Goal: Information Seeking & Learning: Find contact information

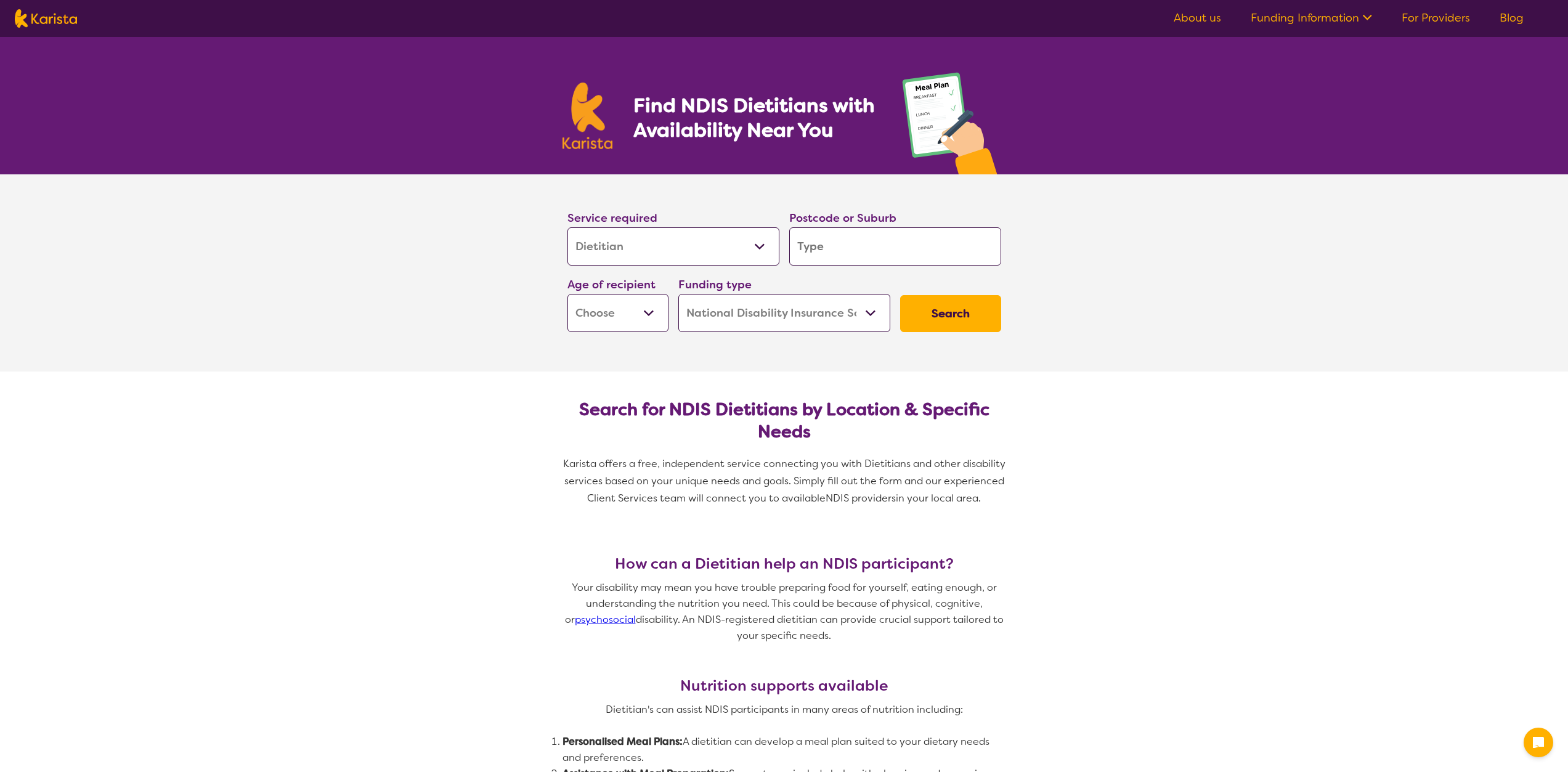
select select "Dietitian"
select select "NDIS"
select select "Dietitian"
select select "NDIS"
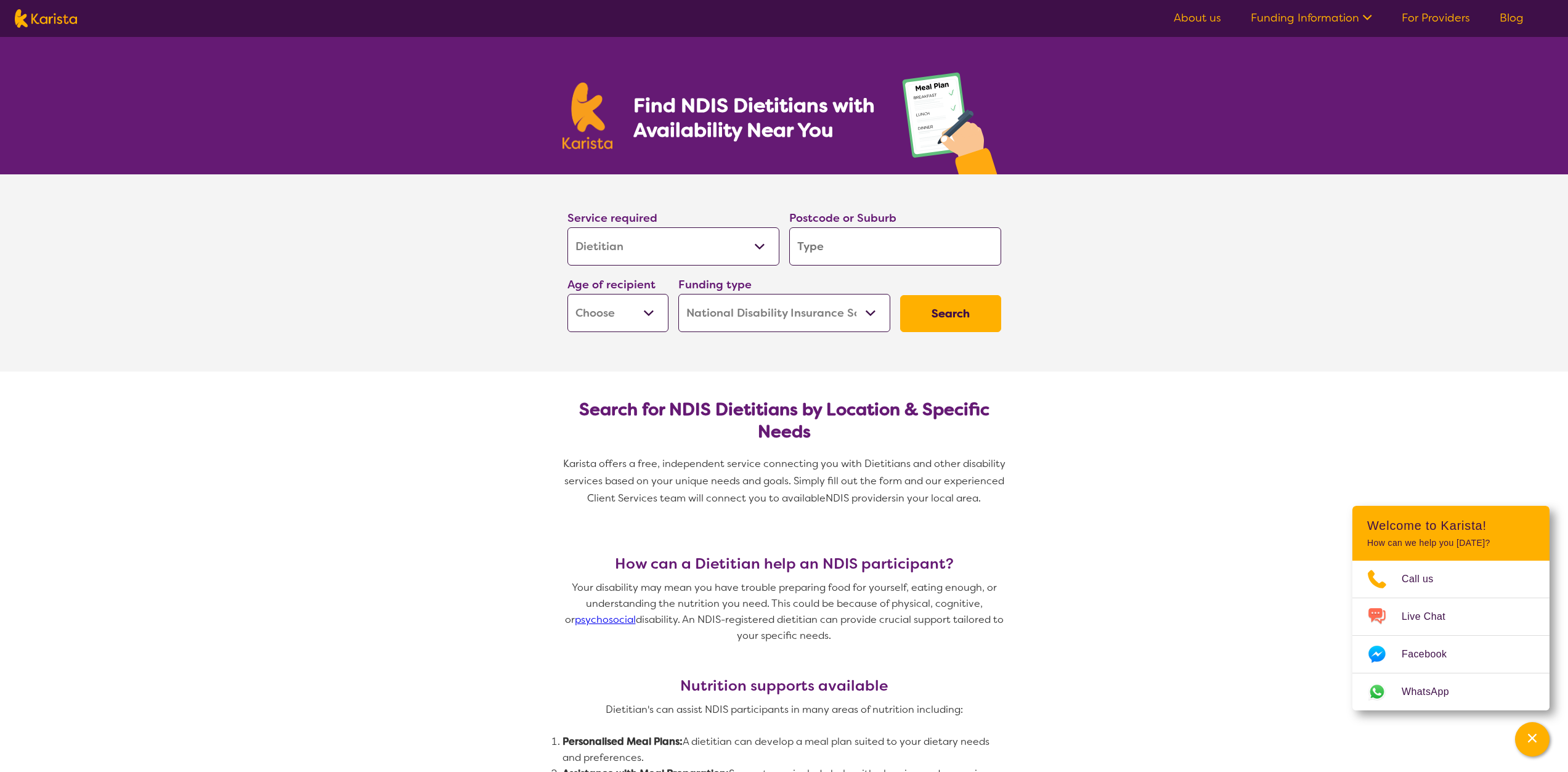
click at [832, 242] on input "search" at bounding box center [895, 246] width 212 height 38
type input "5"
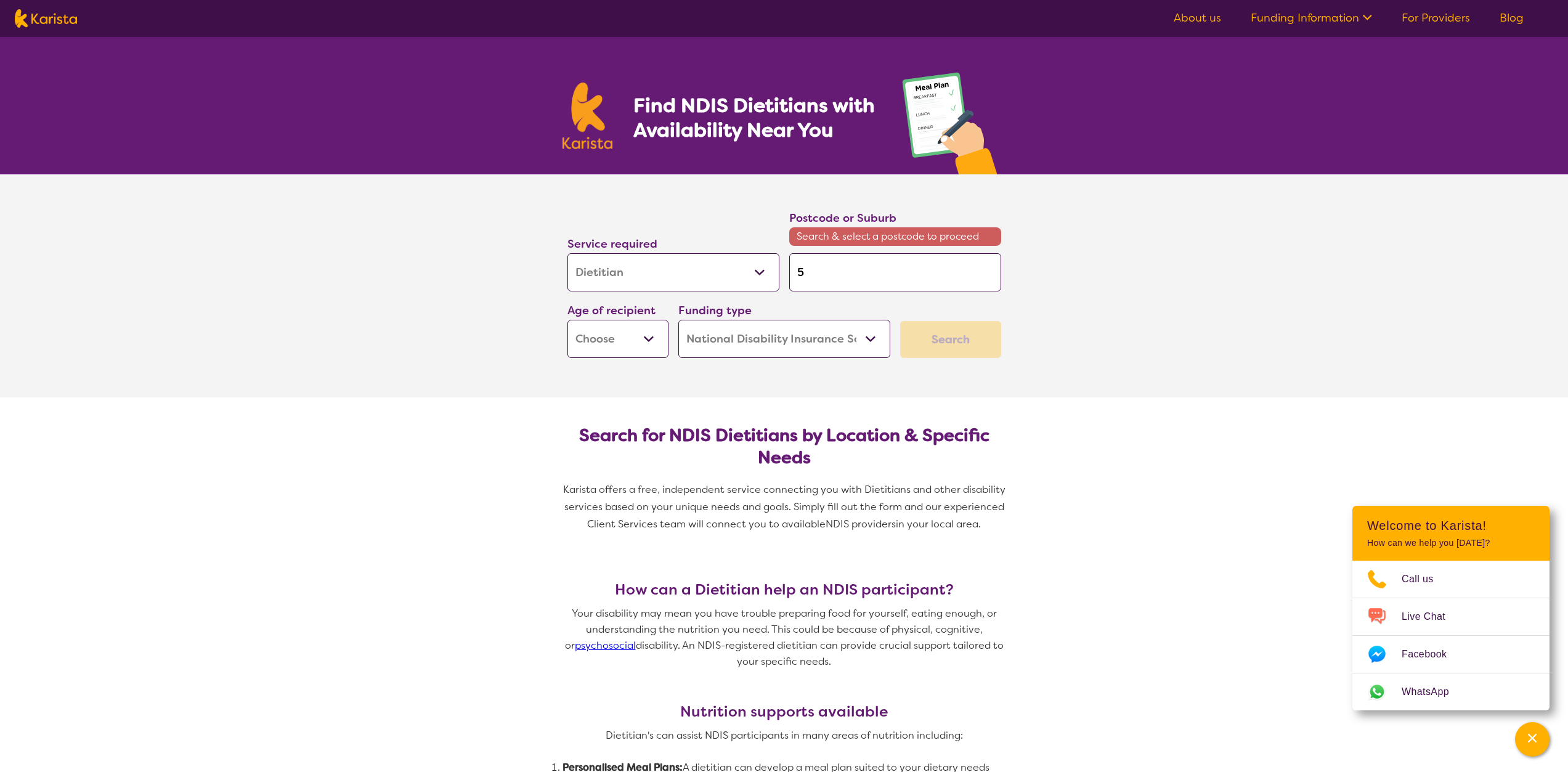
type input "51"
type input "516"
type input "5169"
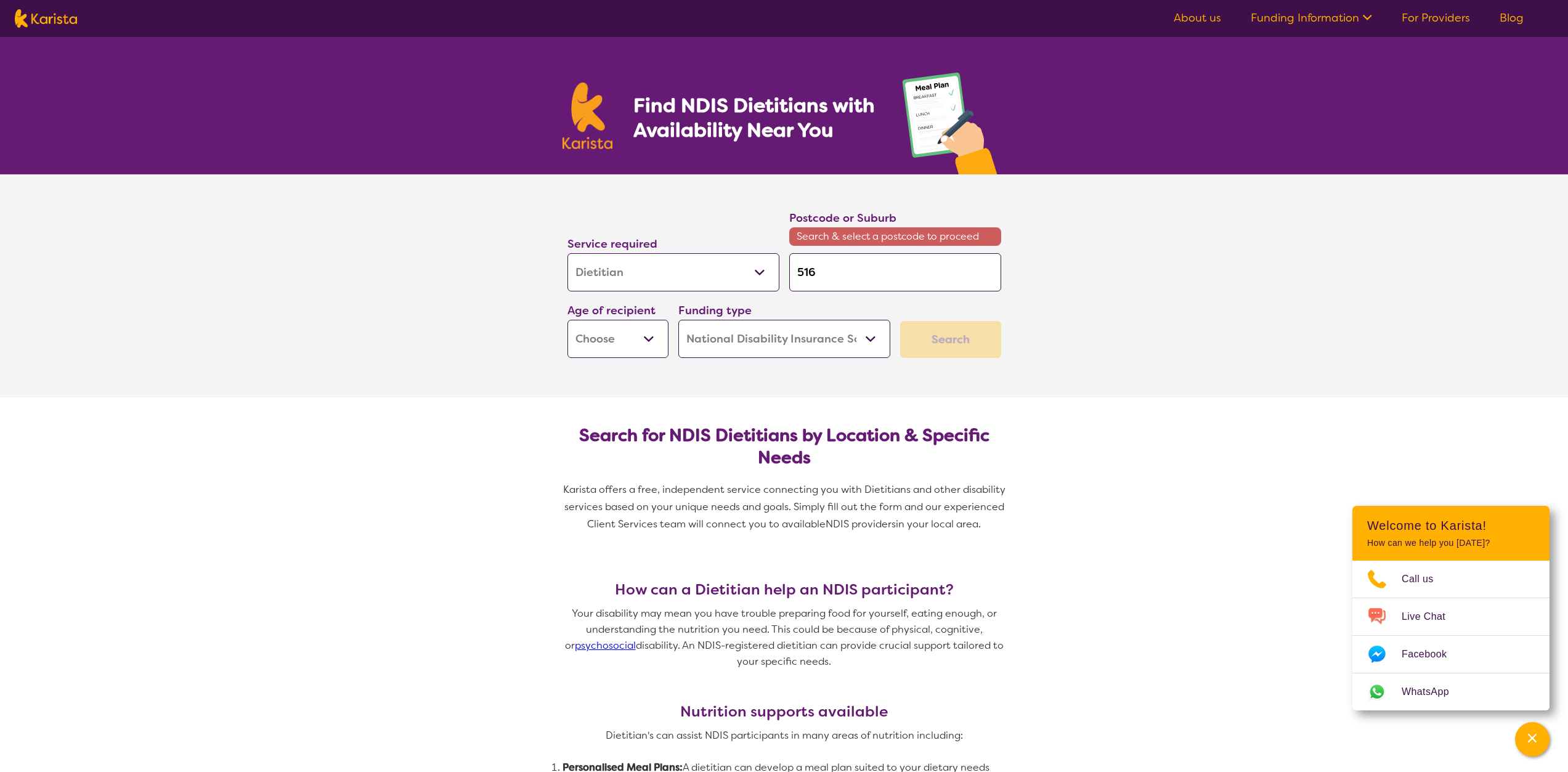
type input "5169"
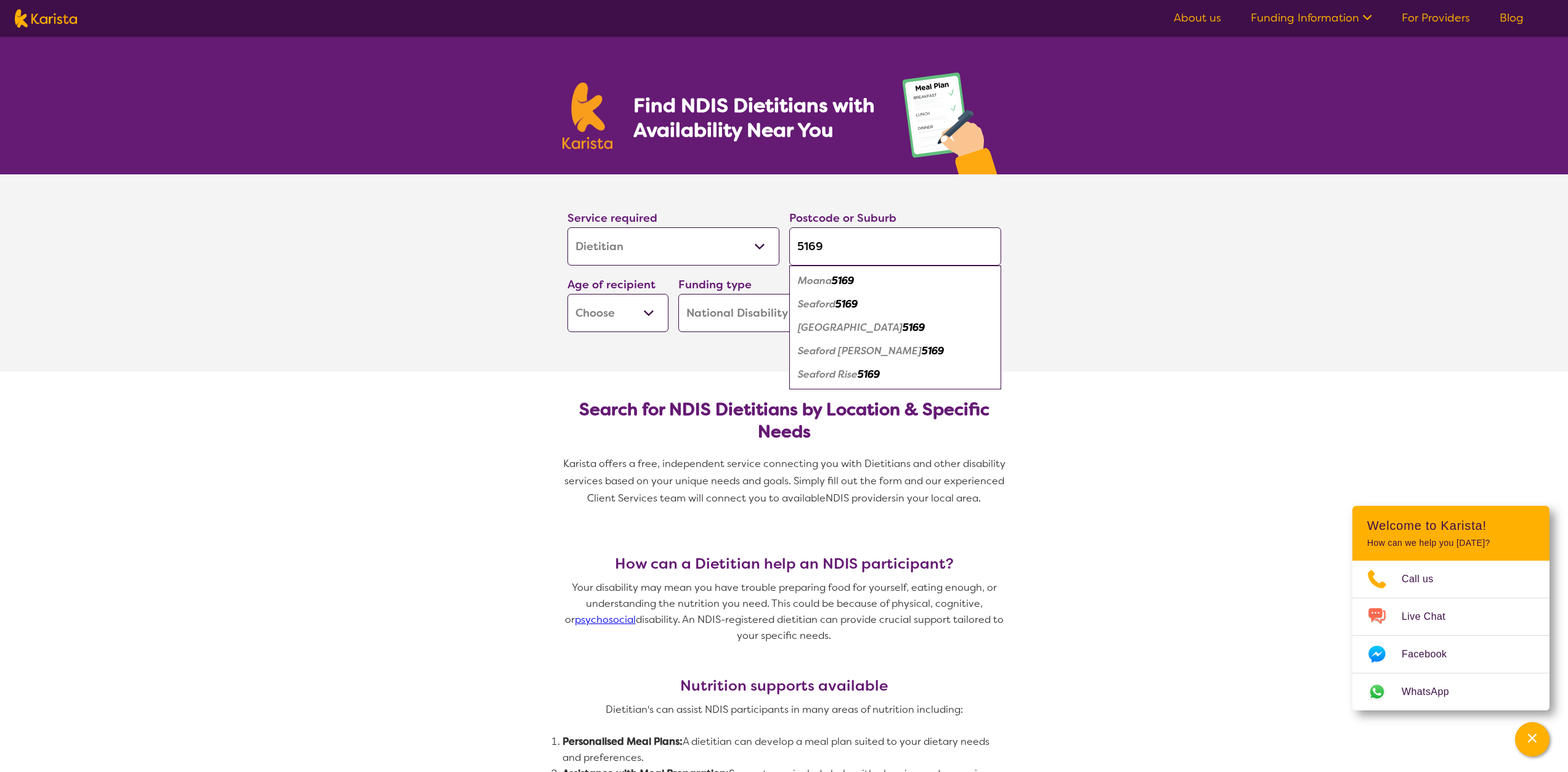
type input "5169"
click at [824, 283] on em "Moana" at bounding box center [814, 280] width 34 height 13
click at [655, 320] on select "Early Childhood - 0 to 9 Child - 10 to 11 Adolescent - 12 to 17 Adult - 18 to 6…" at bounding box center [618, 313] width 101 height 38
select select "AD"
click at [567, 294] on select "Early Childhood - 0 to 9 Child - 10 to 11 Adolescent - 12 to 17 Adult - 18 to 6…" at bounding box center [618, 313] width 101 height 38
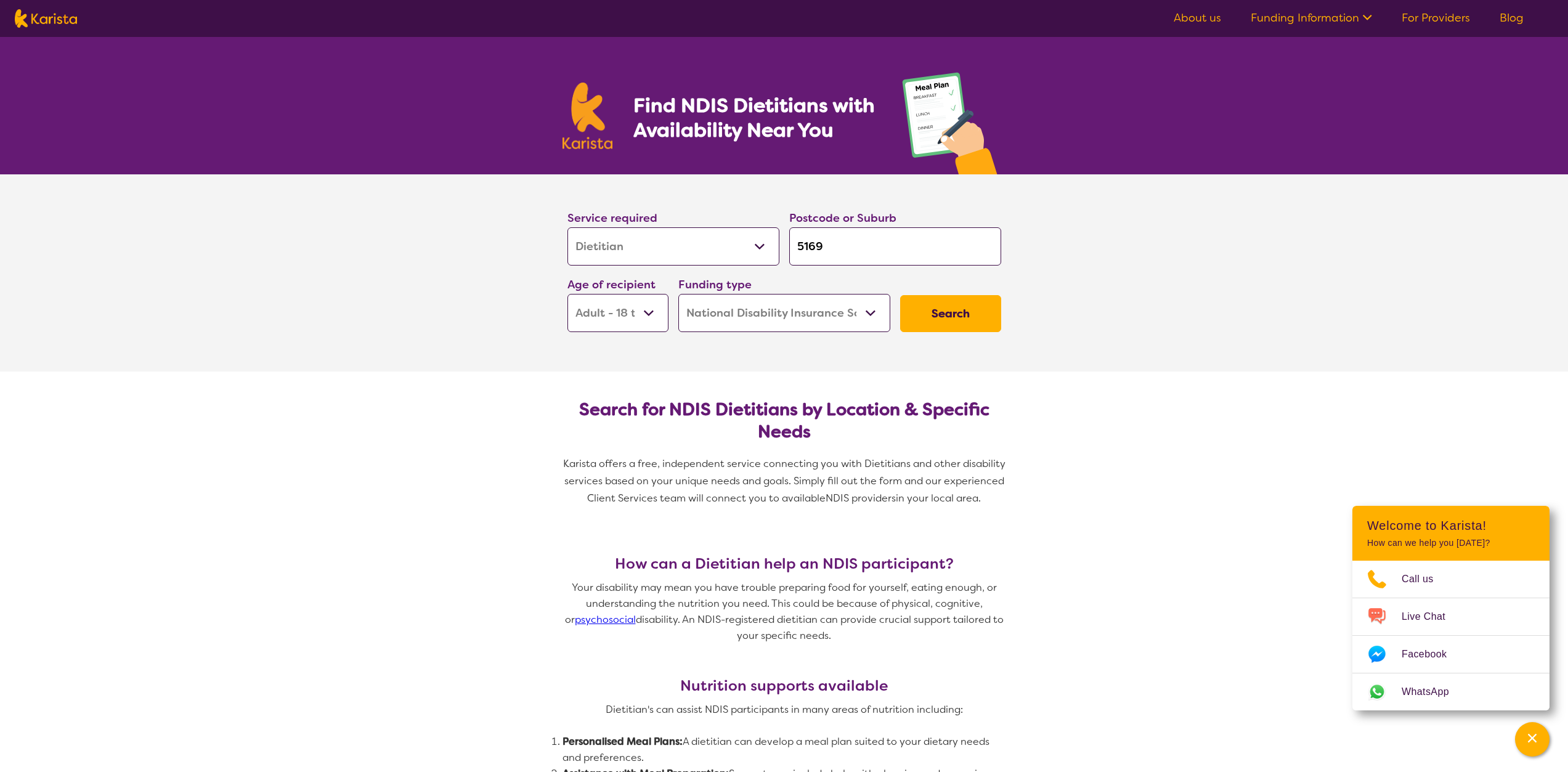
select select "AD"
click at [841, 313] on select "Home Care Package (HCP) National Disability Insurance Scheme (NDIS) I don't know" at bounding box center [784, 313] width 212 height 38
click at [946, 310] on button "Search" at bounding box center [951, 313] width 101 height 37
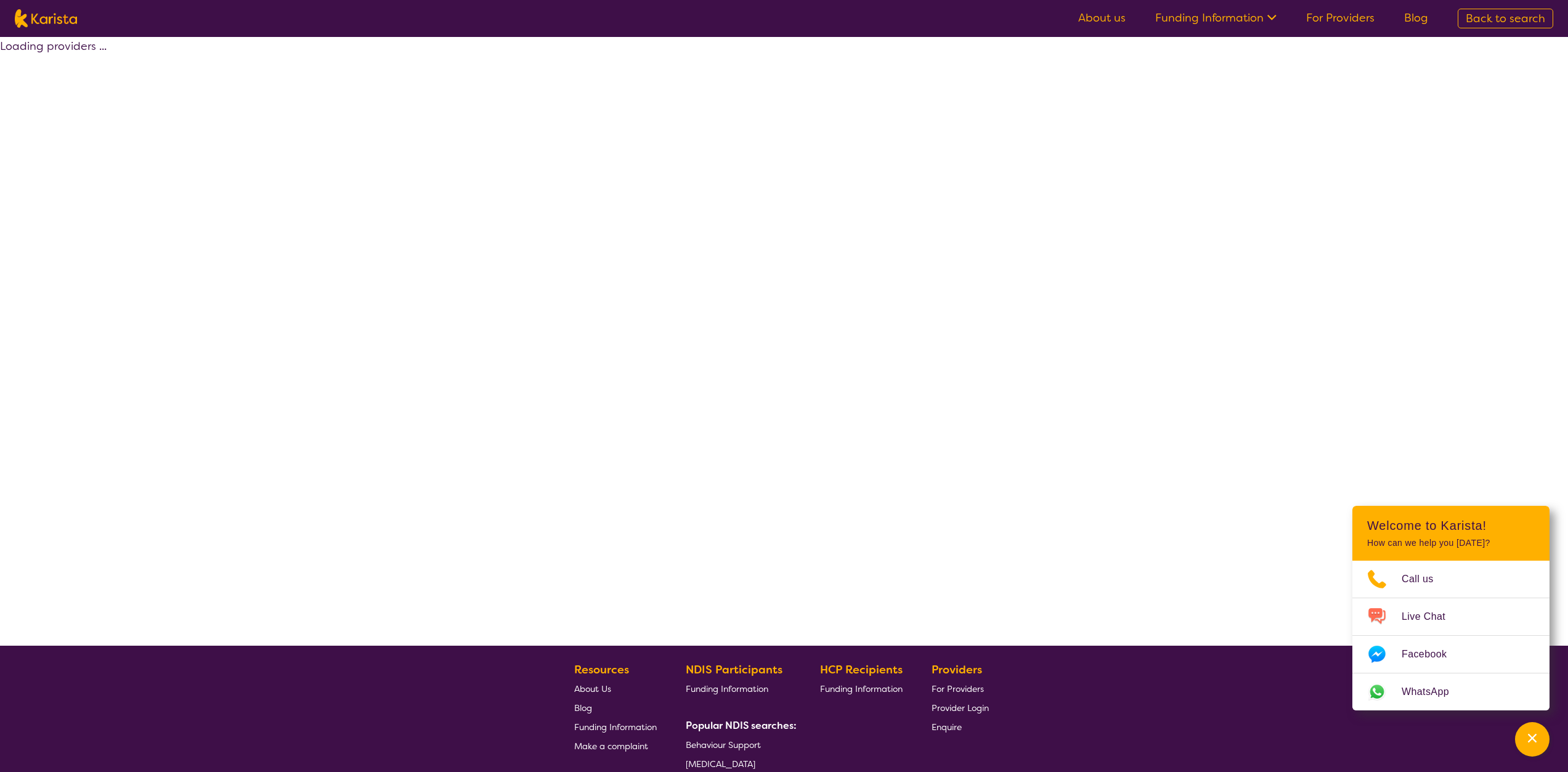
select select "by_score"
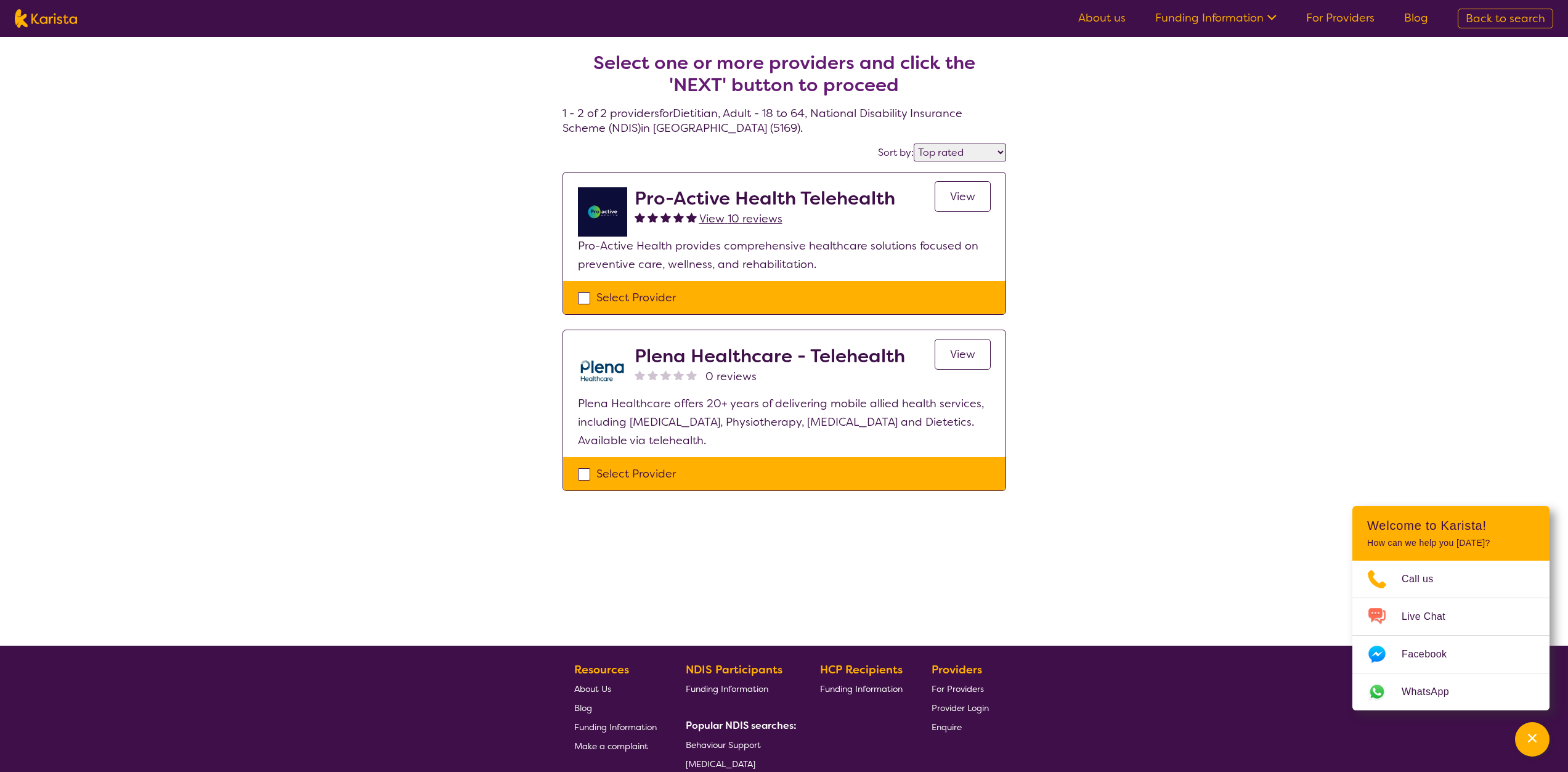
click at [1331, 20] on link "For Providers" at bounding box center [1340, 17] width 69 height 15
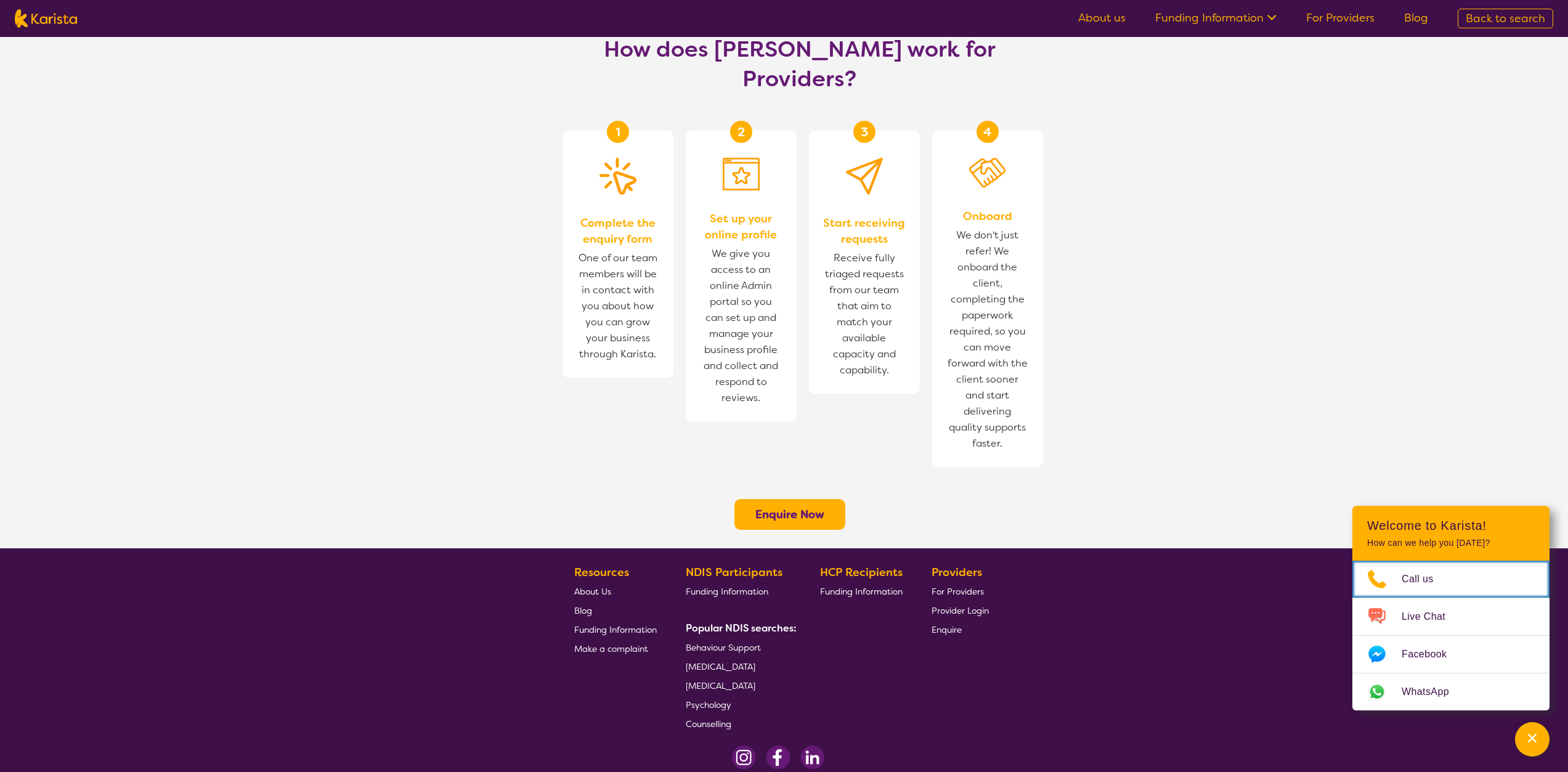
scroll to position [714, 0]
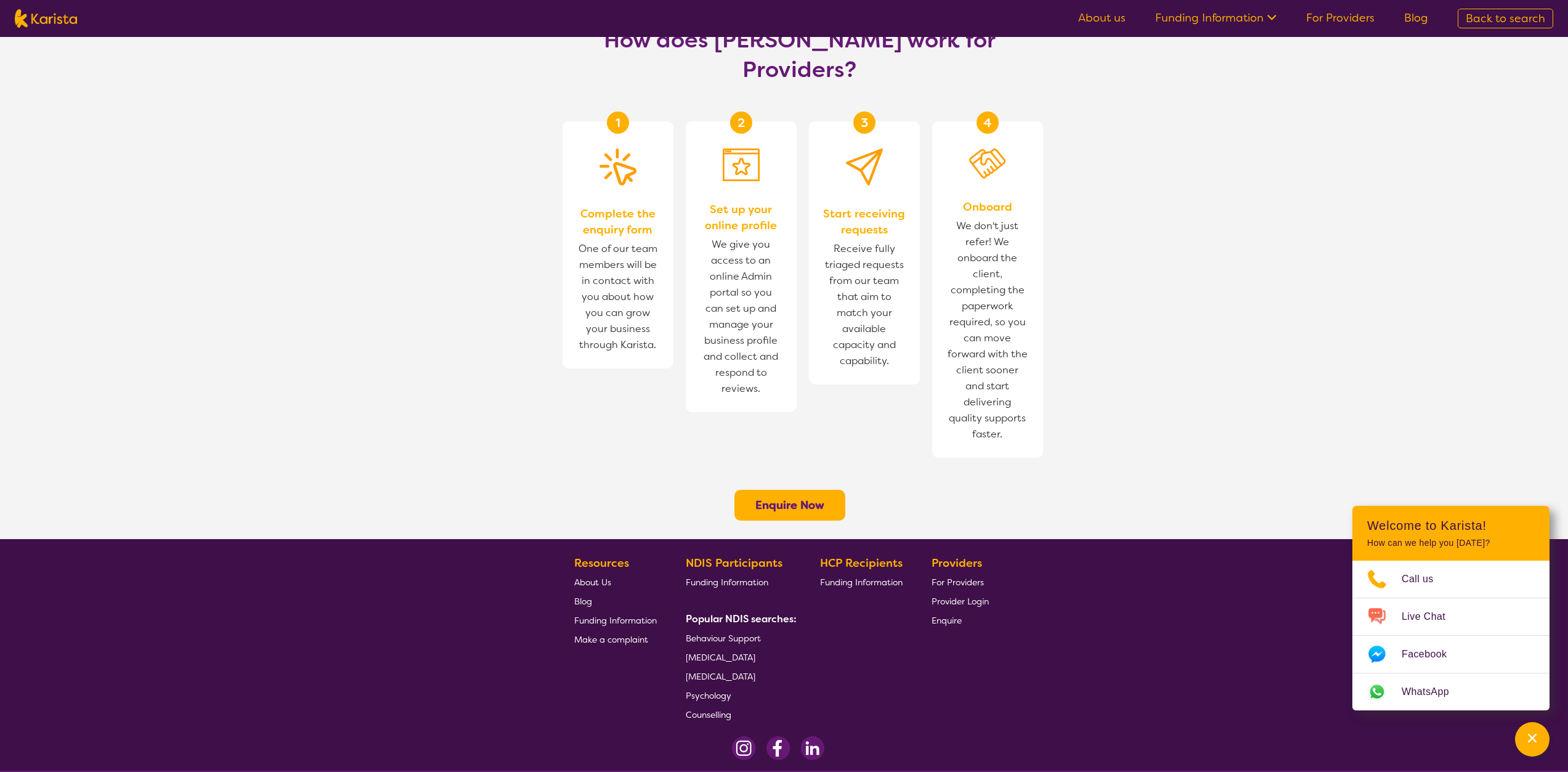
click at [802, 498] on b "Enquire Now" at bounding box center [790, 505] width 69 height 15
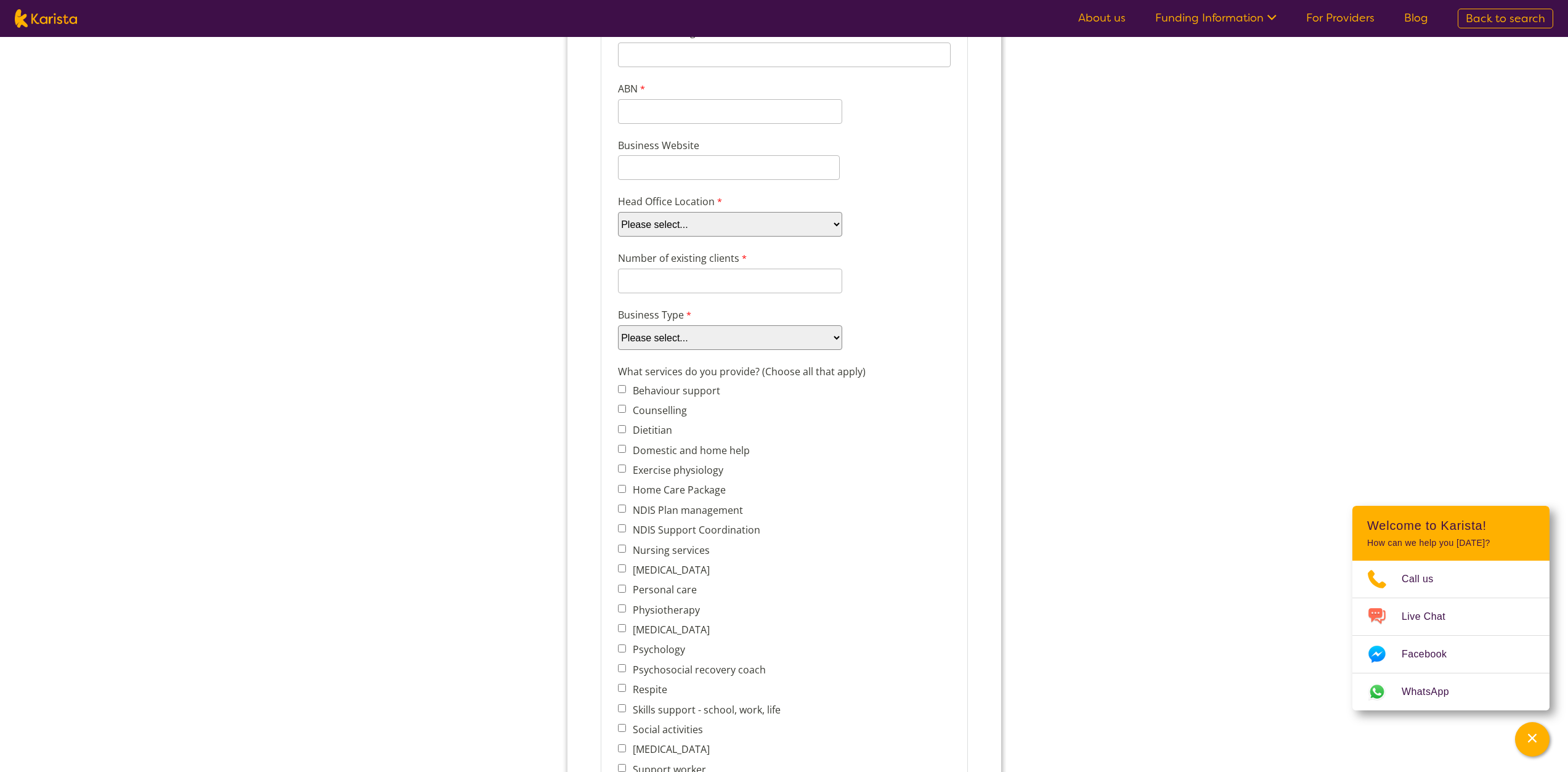
scroll to position [183, 0]
click at [760, 232] on select "Please select... ACT [GEOGRAPHIC_DATA] NT QLD SA TAS [GEOGRAPHIC_DATA] [GEOGRAP…" at bounding box center [729, 223] width 224 height 25
select select "tfa_98"
click at [617, 231] on select "Please select... ACT NSW NT QLD SA TAS VIC WA" at bounding box center [729, 223] width 224 height 25
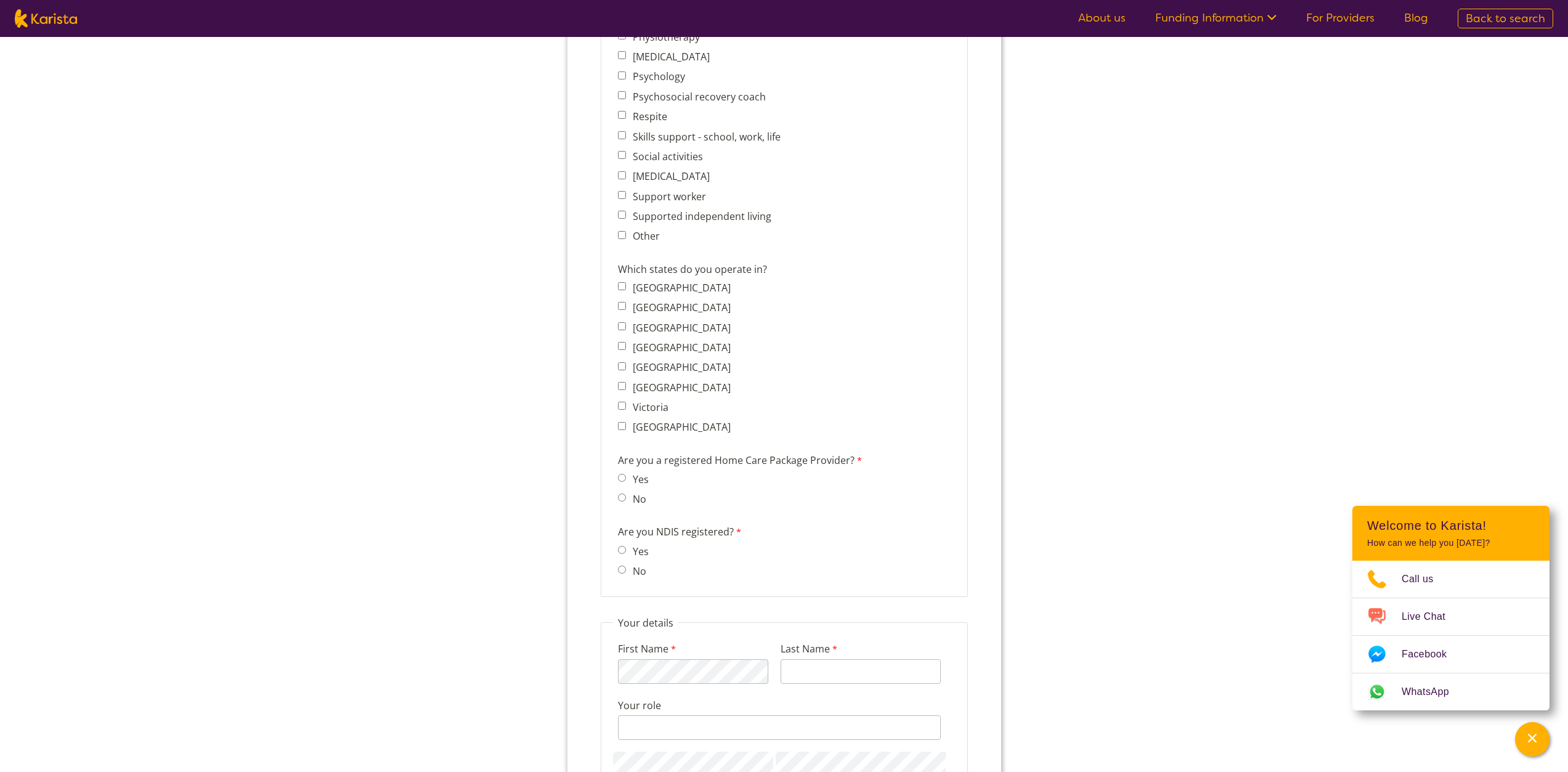
scroll to position [757, 0]
